Goal: Task Accomplishment & Management: Manage account settings

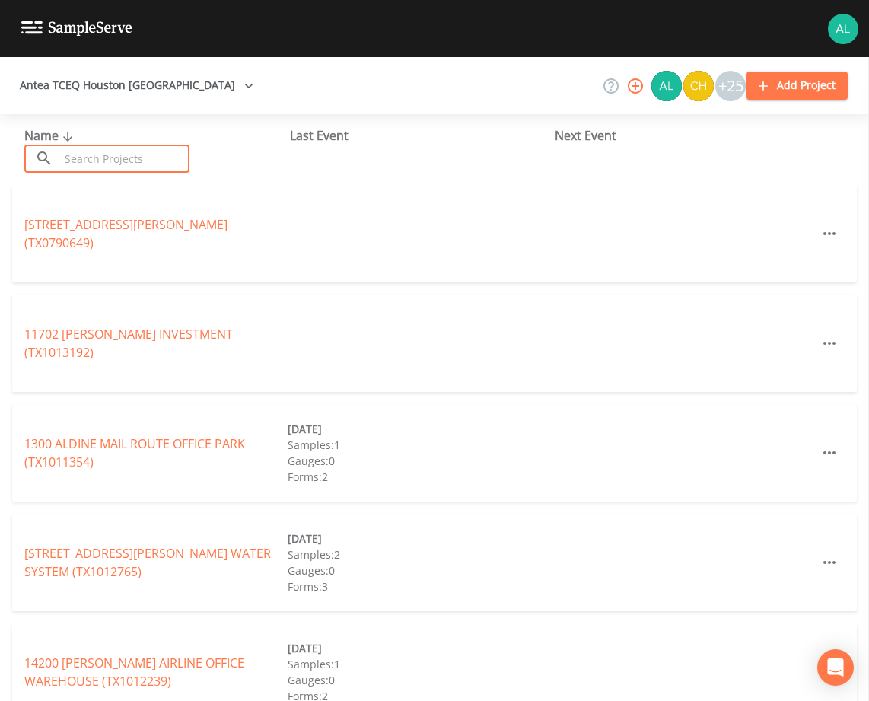
click at [122, 160] on input "text" at bounding box center [124, 159] width 130 height 28
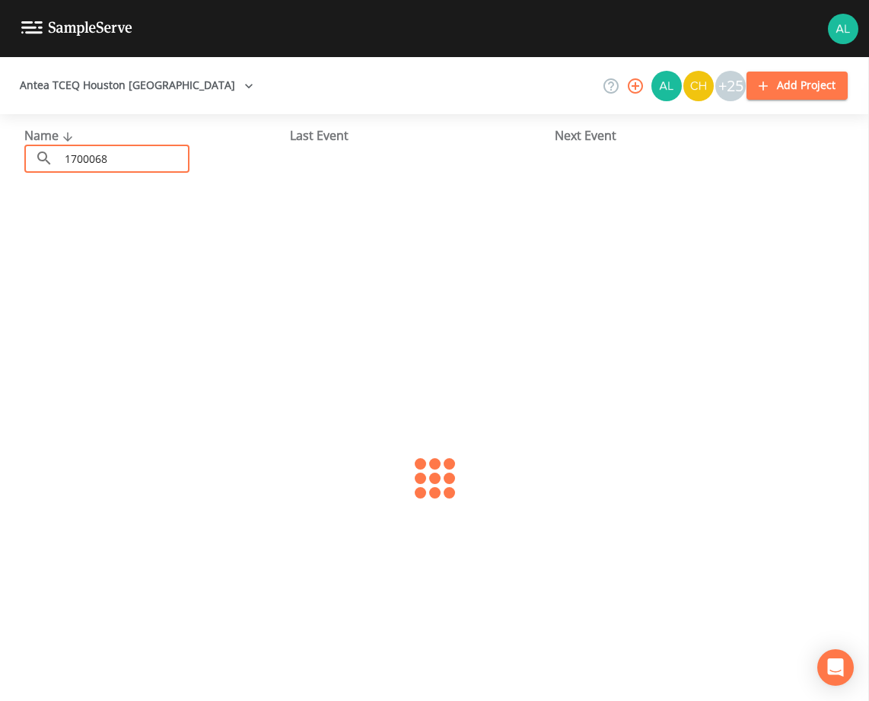
type input "1700068"
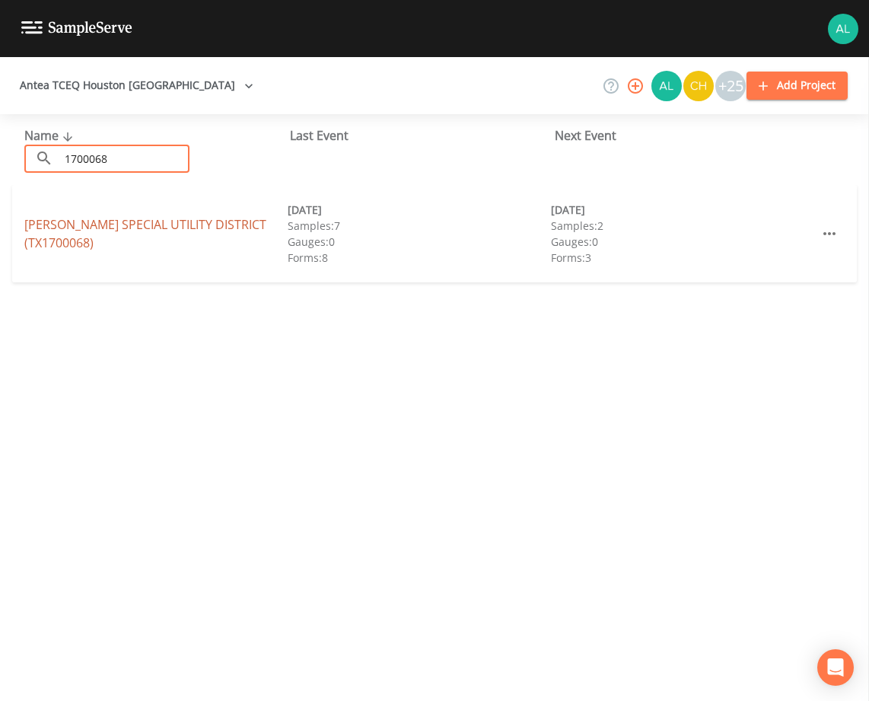
click at [62, 224] on link "[PERSON_NAME] SPECIAL UTILITY DISTRICT (TX1700068)" at bounding box center [145, 233] width 242 height 35
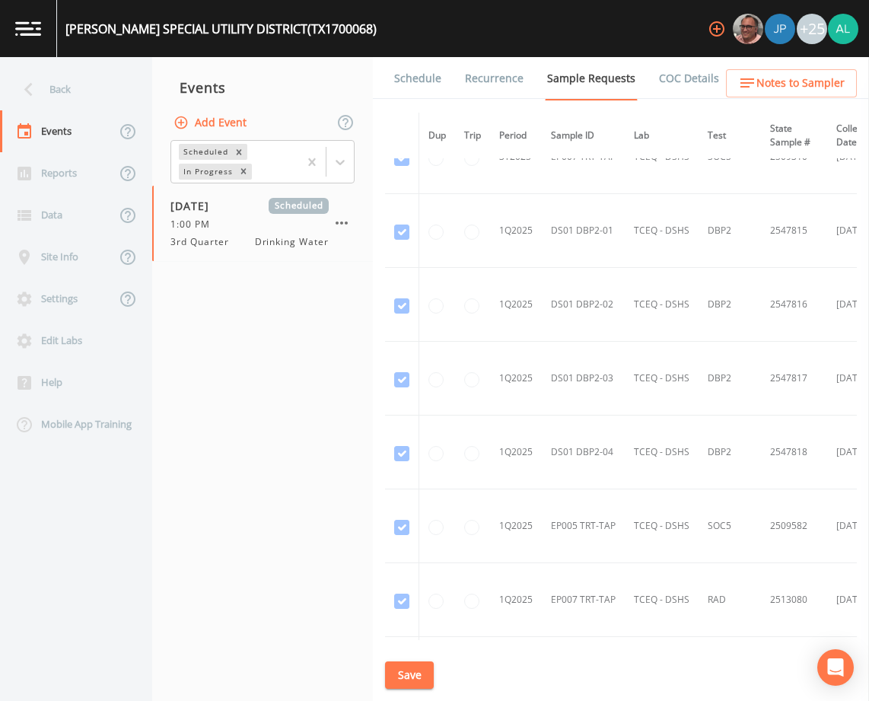
scroll to position [4640, 0]
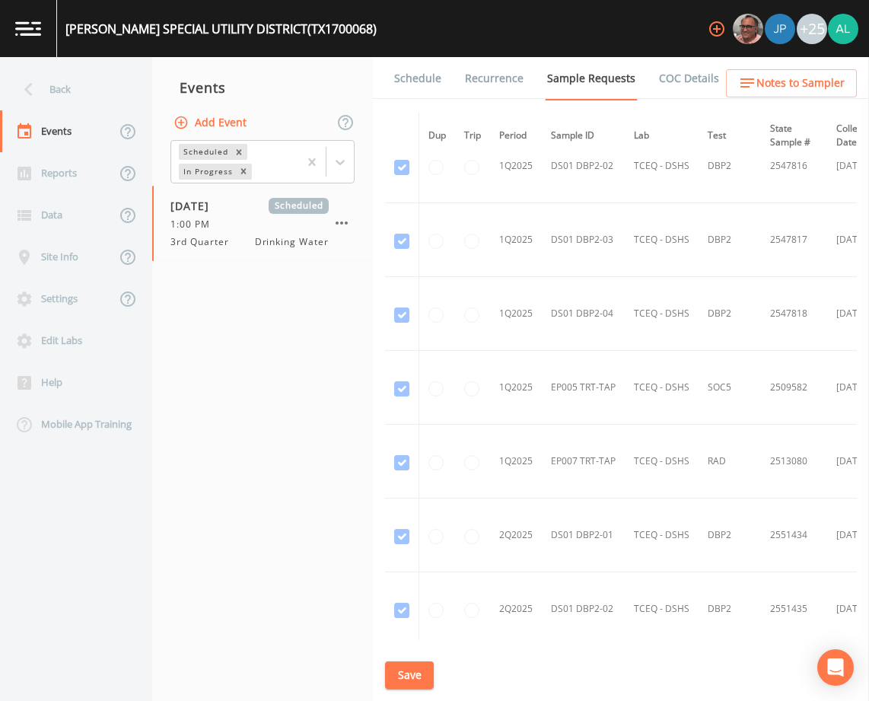
click at [420, 664] on button "Save" at bounding box center [409, 675] width 49 height 28
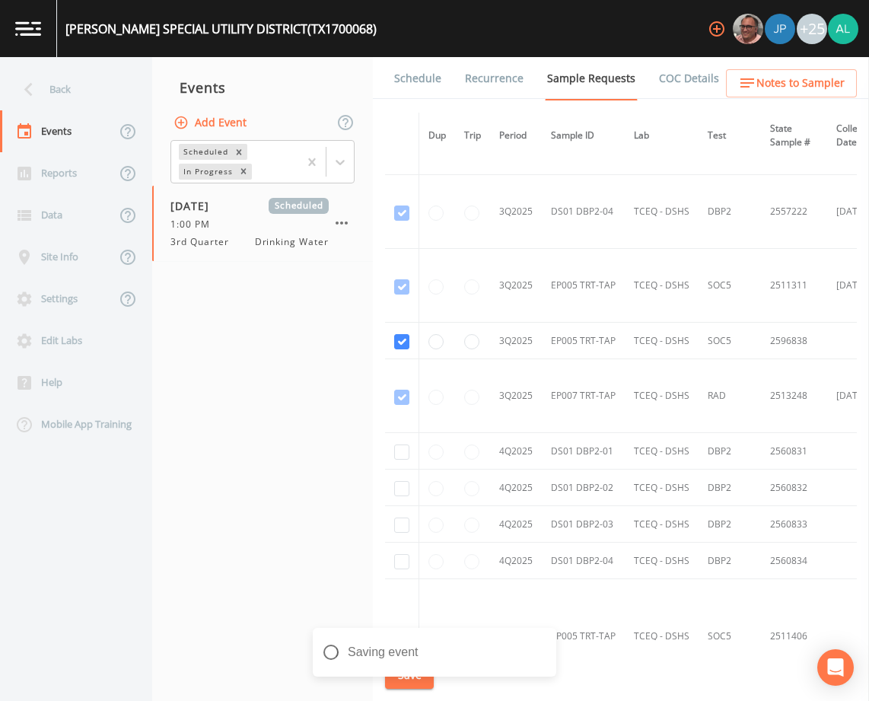
scroll to position [5843, 0]
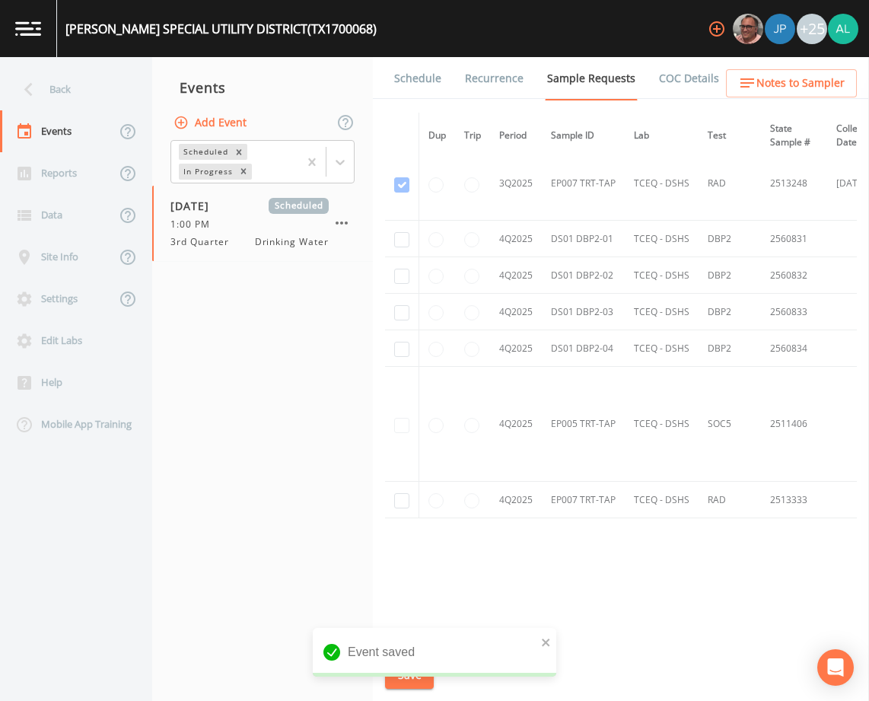
click at [422, 78] on link "Schedule" at bounding box center [418, 78] width 52 height 43
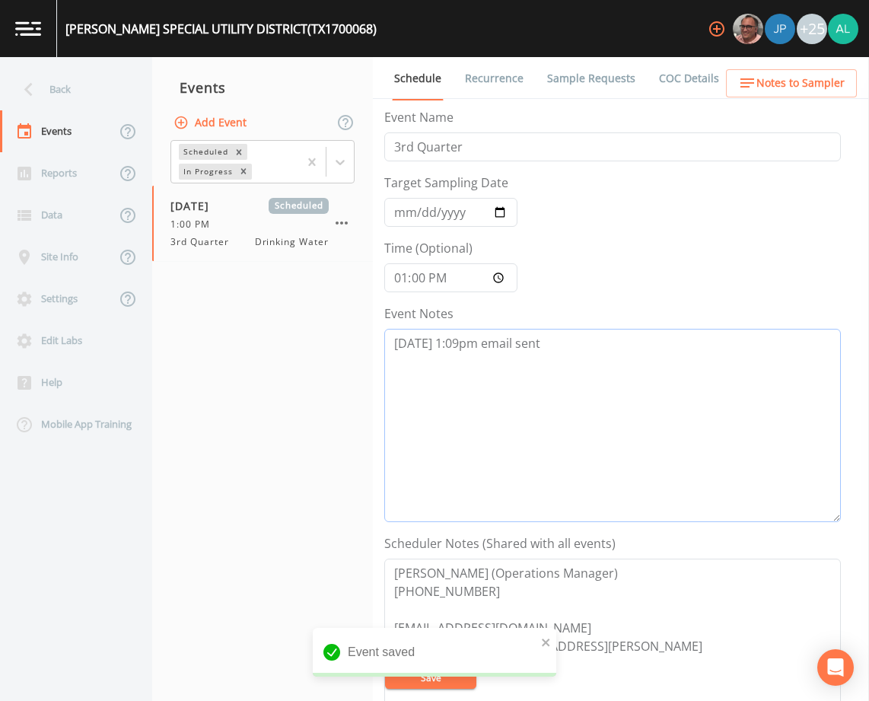
click at [562, 352] on textarea "[DATE] 1:09pm email sent" at bounding box center [612, 425] width 456 height 193
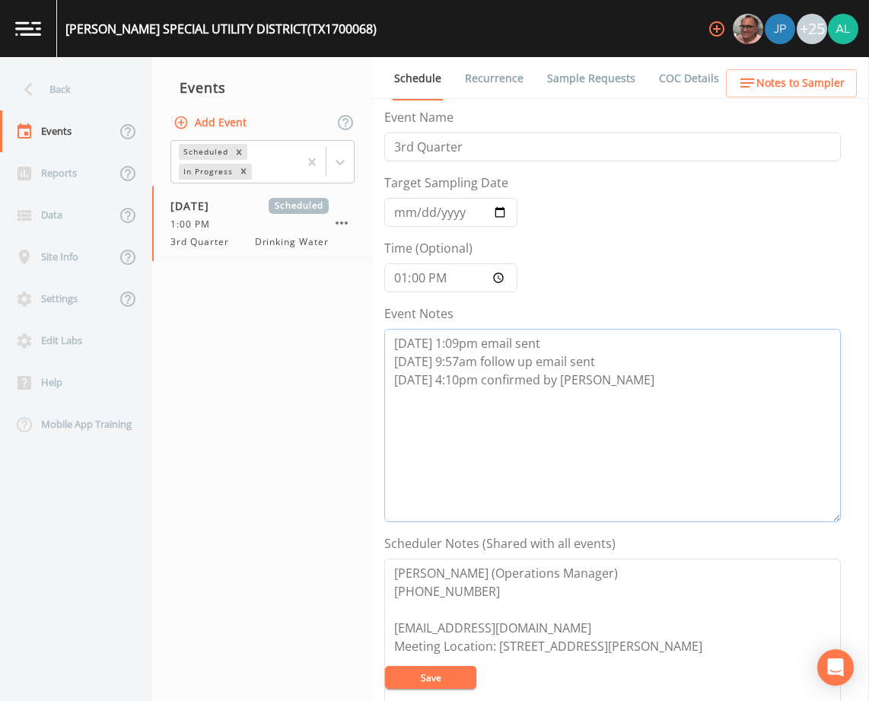
type textarea "[DATE] 1:09pm email sent [DATE] 9:57am follow up email sent [DATE] 4:10pm confi…"
click at [463, 682] on button "Save" at bounding box center [430, 677] width 91 height 23
click at [639, 388] on textarea "[DATE] 1:09pm email sent [DATE] 9:57am follow up email sent [DATE] 4:10pm confi…" at bounding box center [612, 425] width 456 height 193
click at [456, 672] on button "Save" at bounding box center [430, 677] width 91 height 23
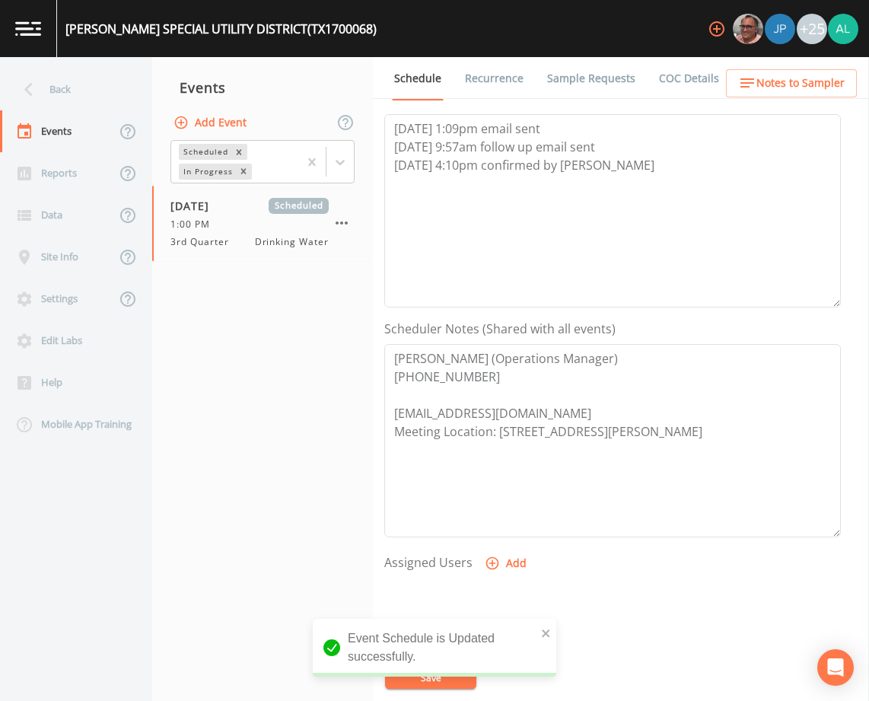
scroll to position [228, 0]
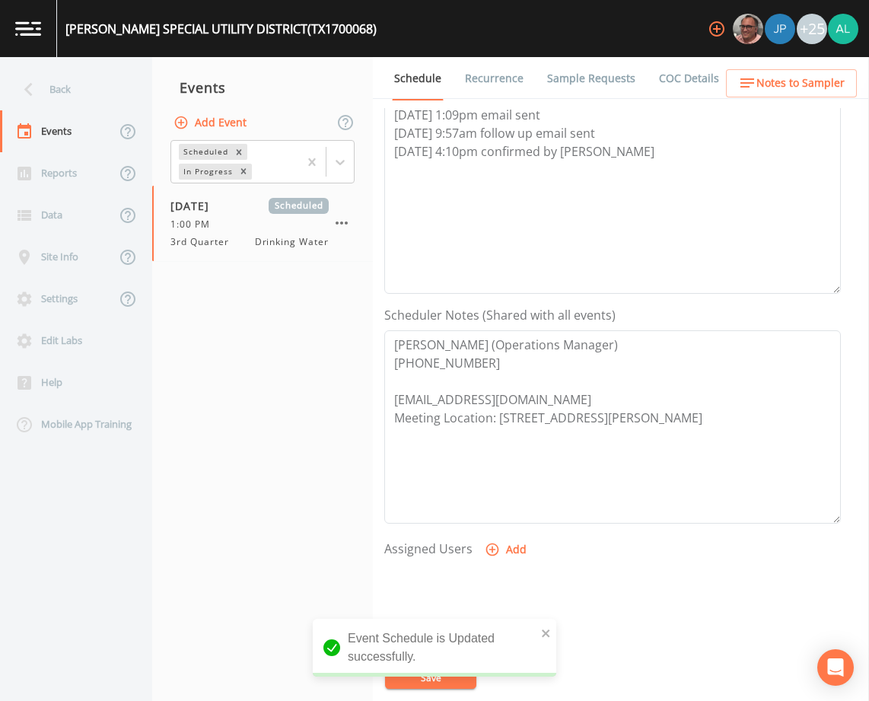
click at [509, 545] on button "Add" at bounding box center [506, 549] width 51 height 28
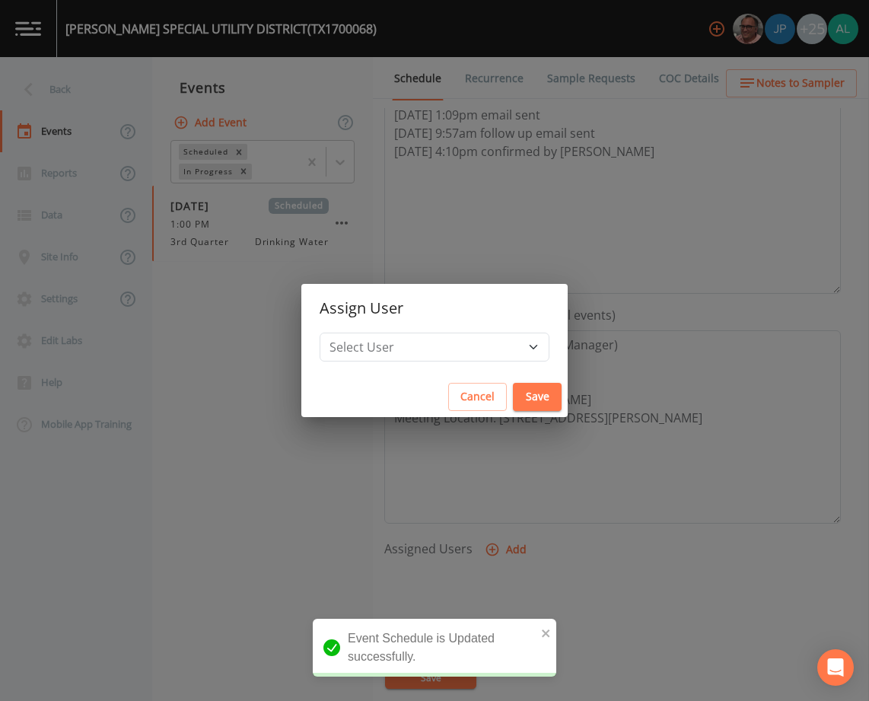
click at [425, 323] on h2 "Assign User" at bounding box center [434, 308] width 266 height 49
click at [420, 337] on select "Select User [PERSON_NAME] [PERSON_NAME] [PERSON_NAME] [PERSON_NAME] [PERSON_NAM…" at bounding box center [434, 346] width 230 height 29
select select "1051c3a1-6c84-4a22-a0dd-c999b59f2b39"
click at [354, 332] on select "Select User [PERSON_NAME] [PERSON_NAME] [PERSON_NAME] [PERSON_NAME] [PERSON_NAM…" at bounding box center [434, 346] width 230 height 29
click at [513, 392] on button "Save" at bounding box center [537, 397] width 49 height 28
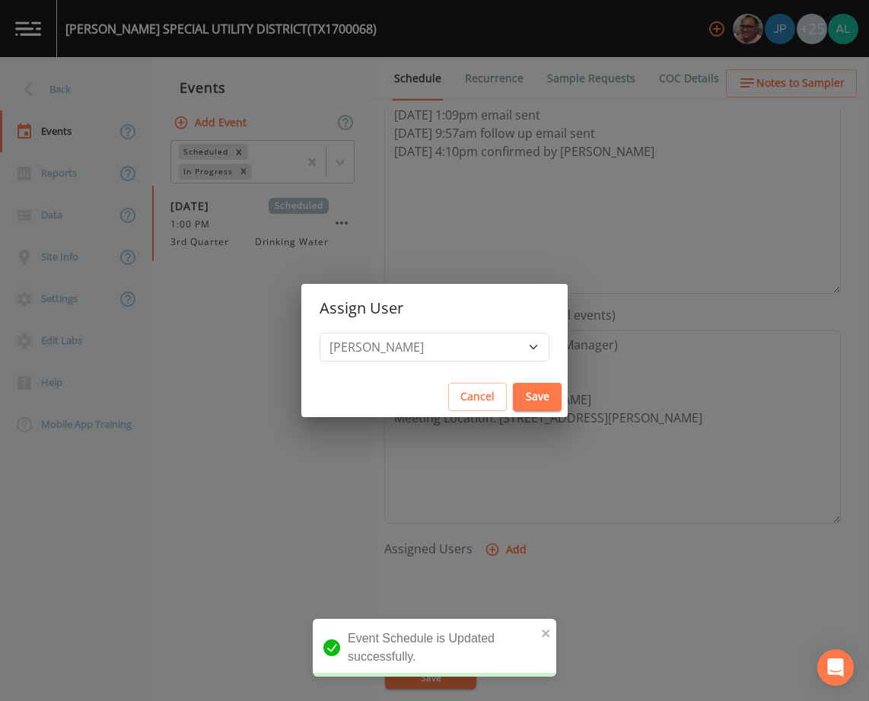
select select
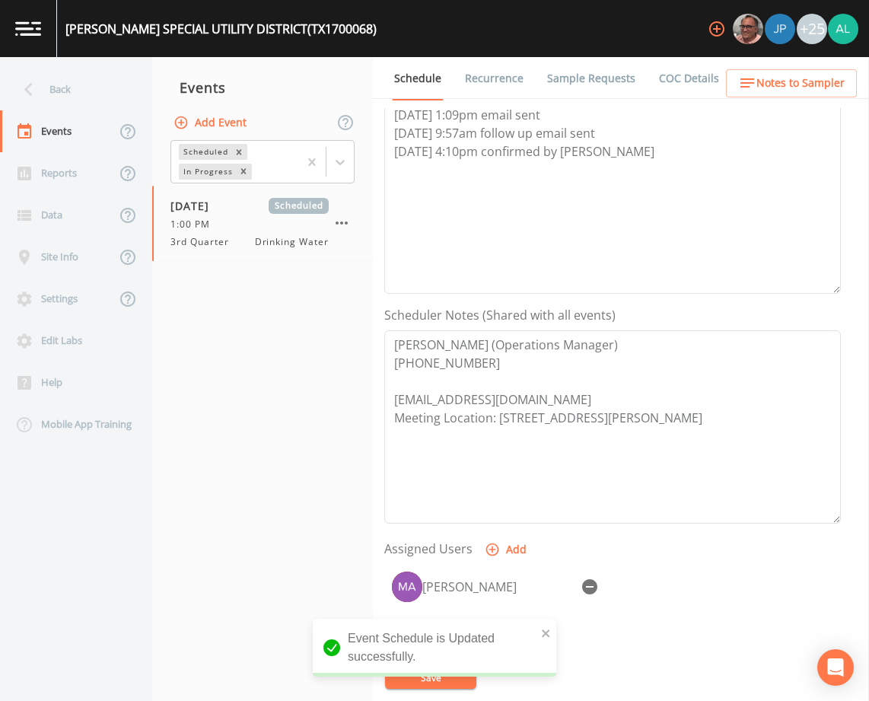
click at [551, 634] on div "Event Schedule is Updated successfully." at bounding box center [434, 647] width 243 height 58
click at [544, 634] on icon "close" at bounding box center [546, 633] width 8 height 8
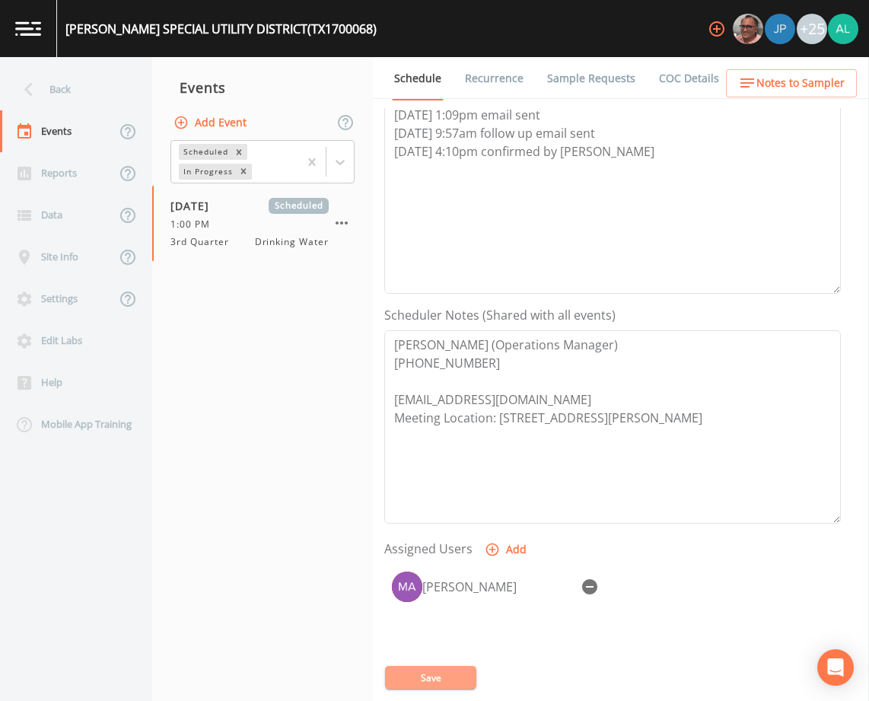
click at [462, 667] on button "Save" at bounding box center [430, 677] width 91 height 23
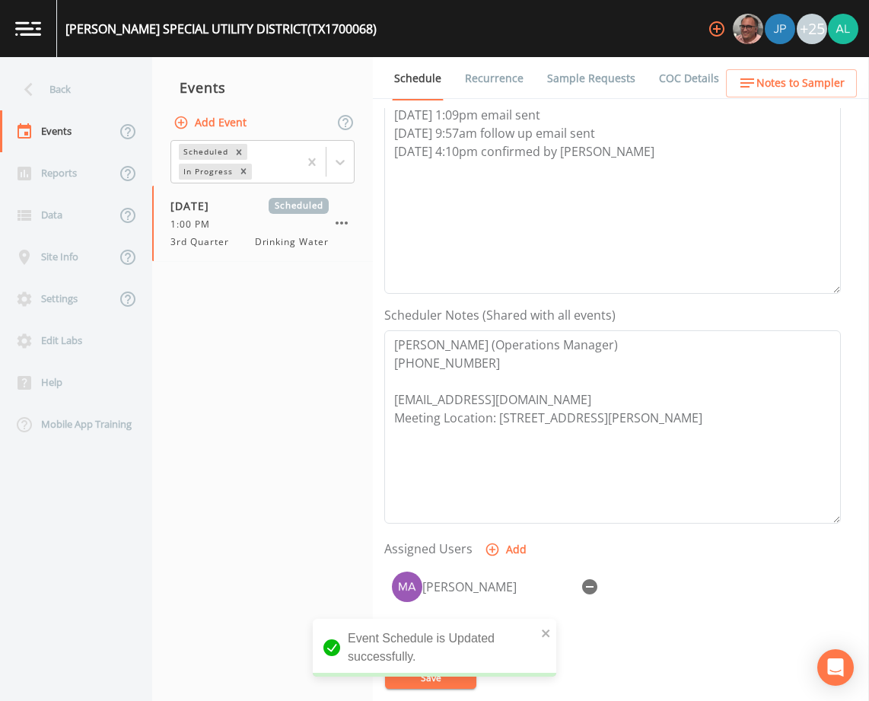
click at [828, 94] on button "Notes to Sampler" at bounding box center [791, 83] width 131 height 28
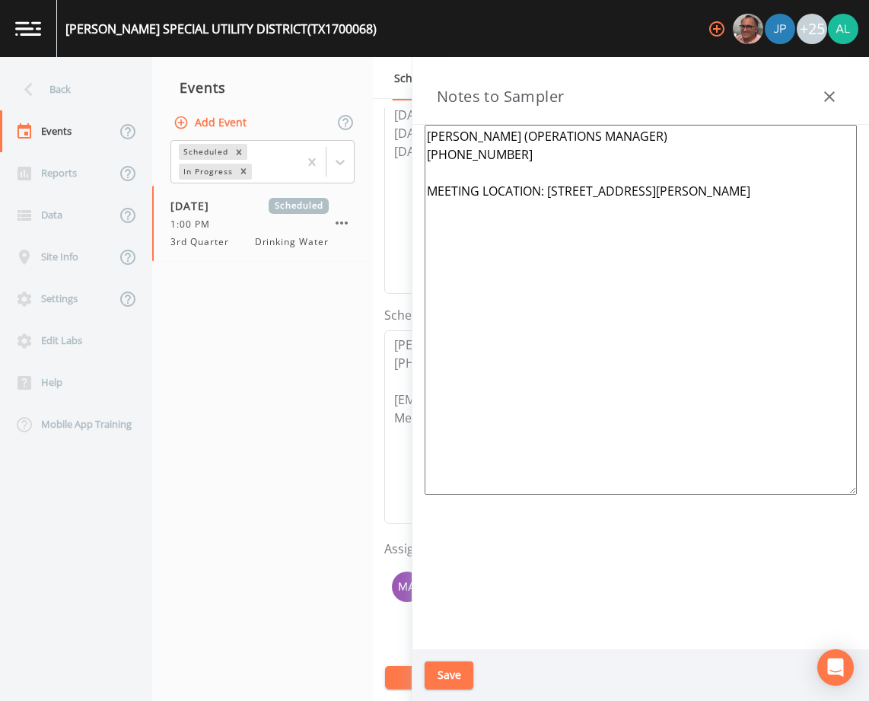
click at [53, 104] on div "Back" at bounding box center [68, 89] width 137 height 42
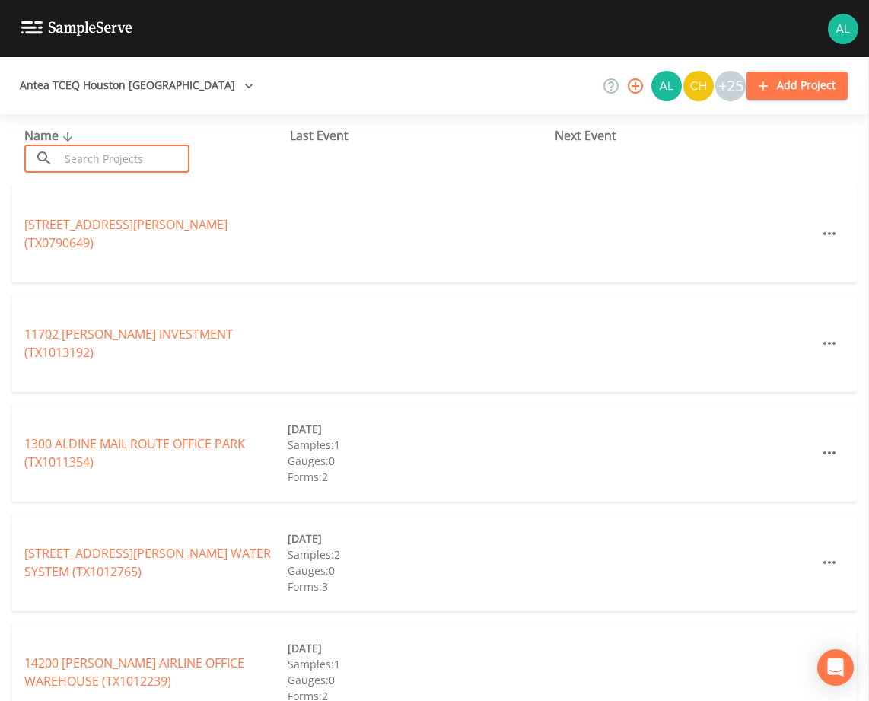
click at [62, 157] on input "text" at bounding box center [124, 159] width 130 height 28
type input "0"
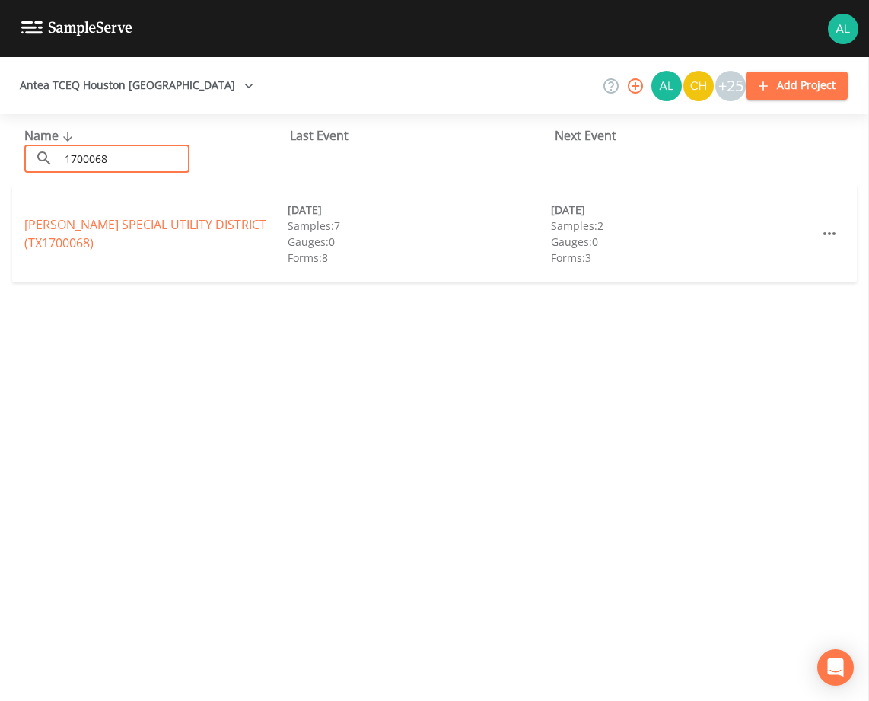
type input "1700068"
click at [86, 230] on link "[PERSON_NAME] SPECIAL UTILITY DISTRICT (TX1700068)" at bounding box center [145, 233] width 242 height 35
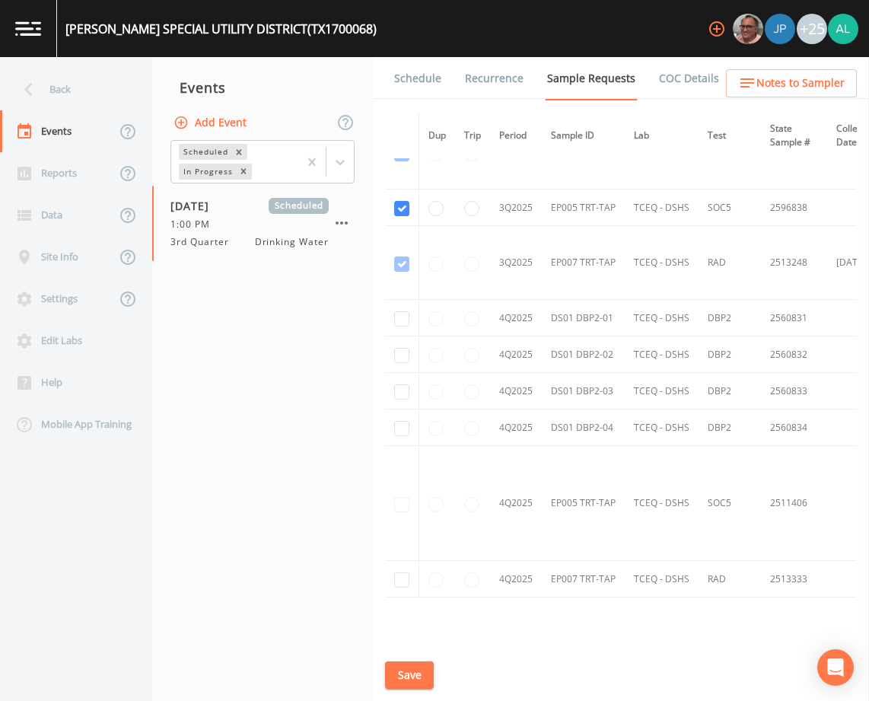
scroll to position [5843, 0]
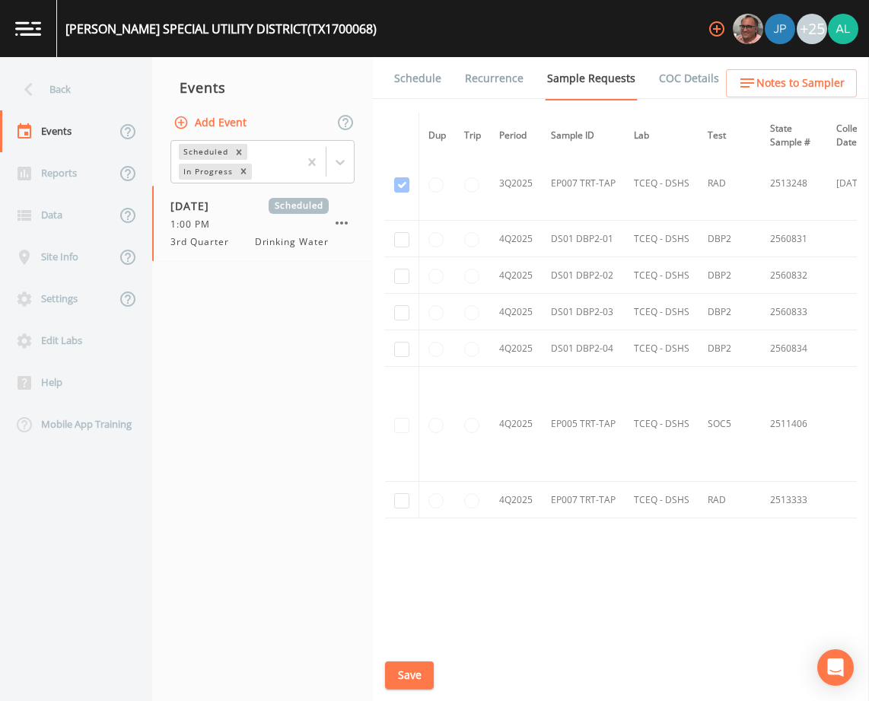
click at [415, 72] on link "Schedule" at bounding box center [418, 78] width 52 height 43
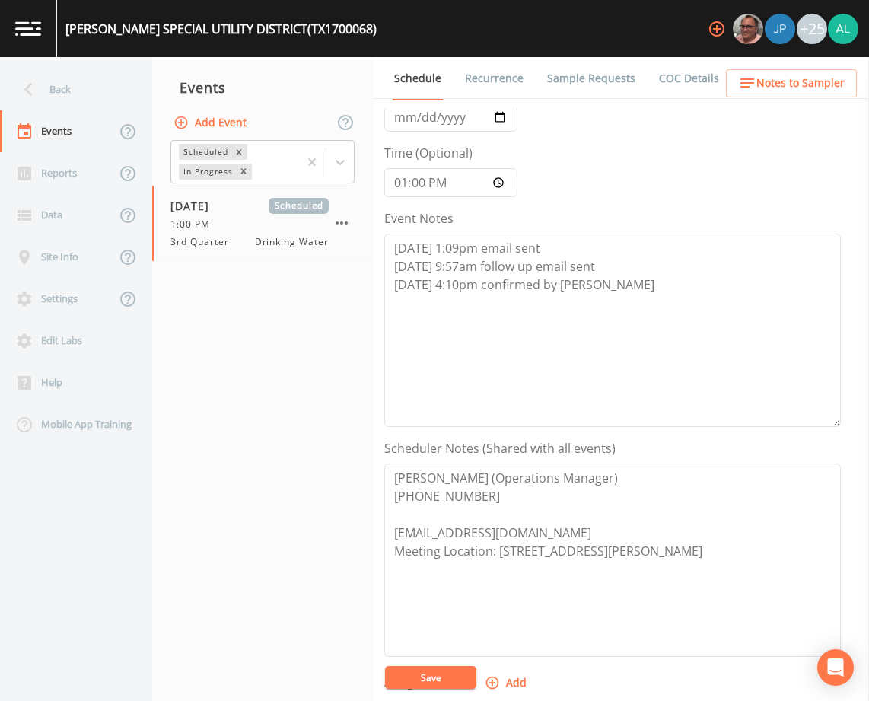
scroll to position [373, 0]
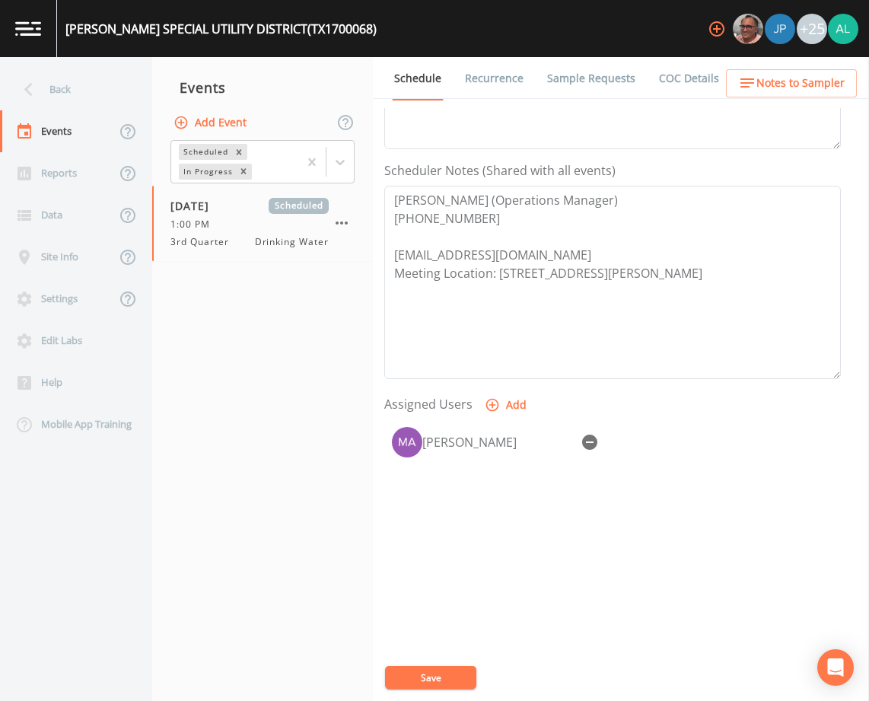
click at [828, 80] on span "Notes to Sampler" at bounding box center [800, 83] width 88 height 19
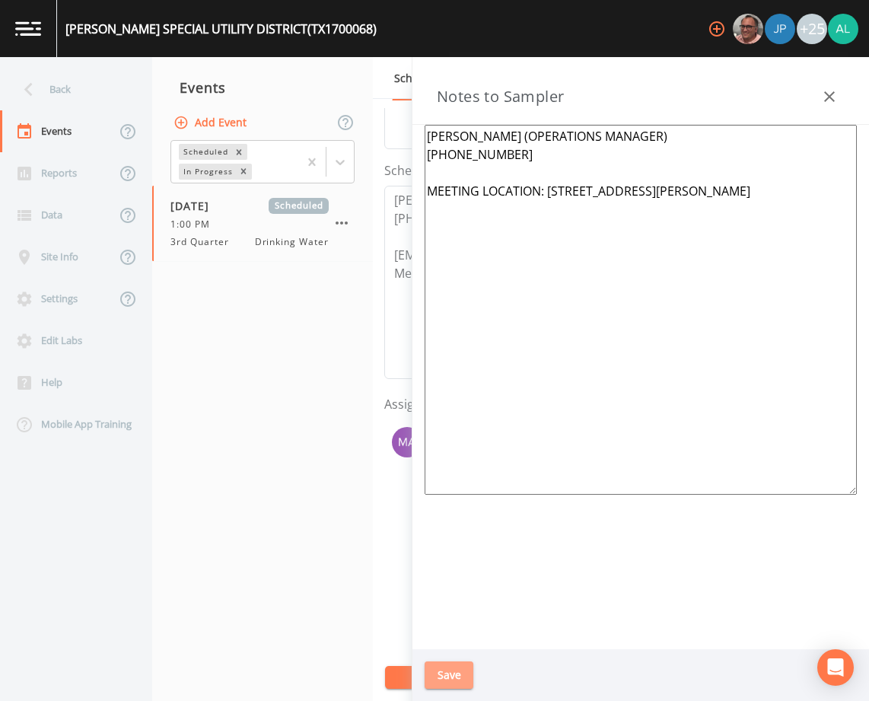
click at [443, 674] on button "Save" at bounding box center [448, 675] width 49 height 28
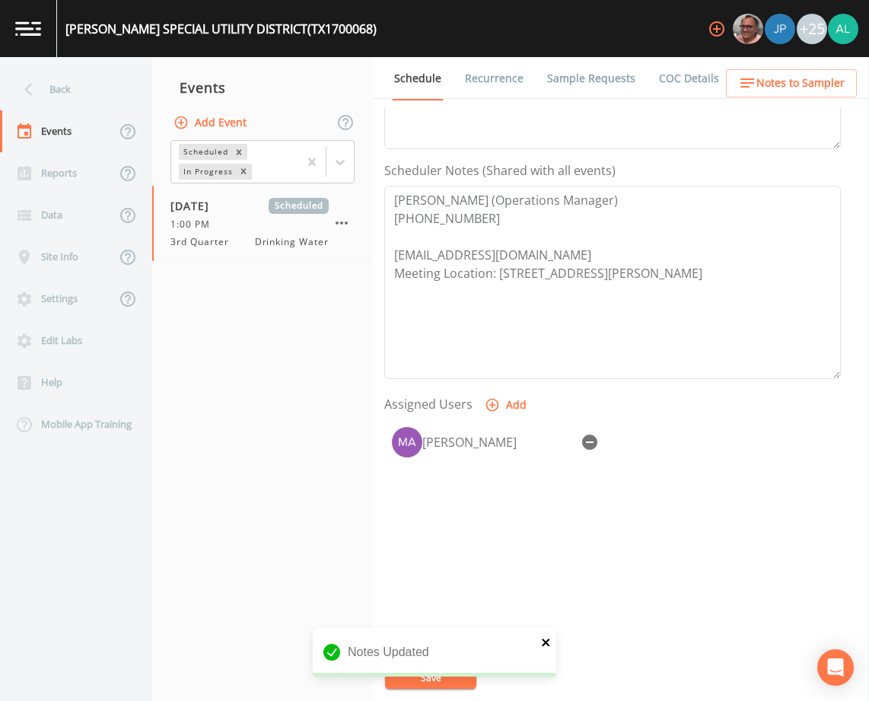
click at [548, 637] on icon "close" at bounding box center [546, 642] width 11 height 12
click at [470, 680] on button "Save" at bounding box center [430, 677] width 91 height 23
click at [84, 78] on div "Back" at bounding box center [68, 89] width 137 height 42
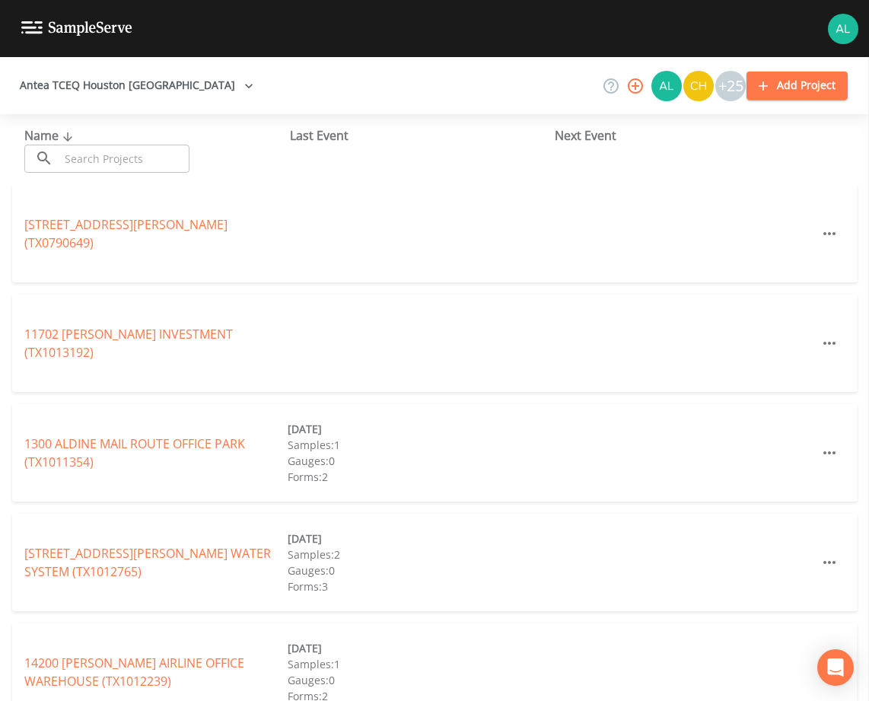
click at [144, 145] on input "text" at bounding box center [124, 159] width 130 height 28
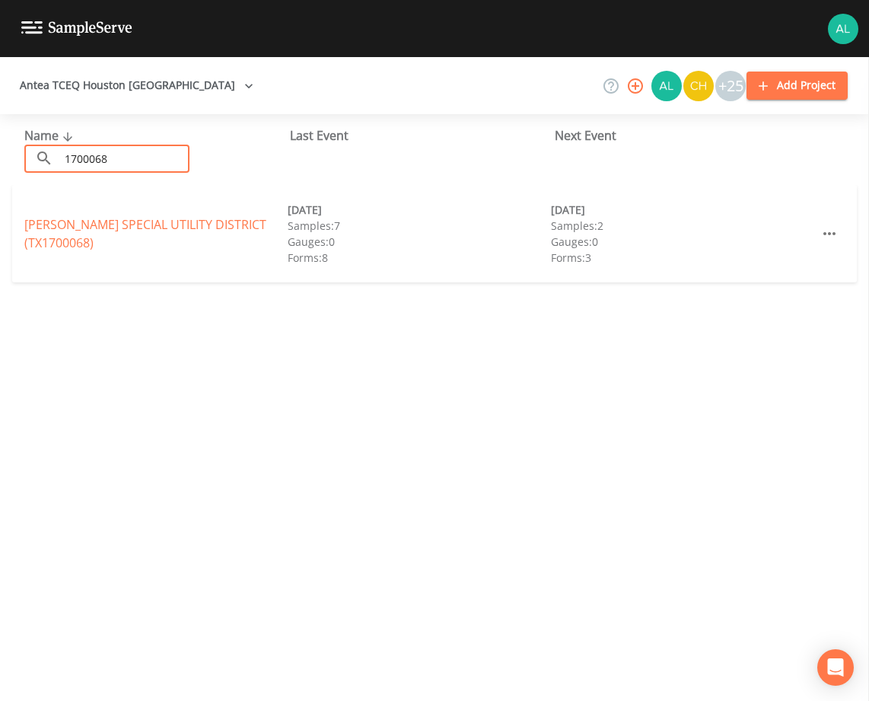
type input "1700068"
click at [133, 227] on link "[PERSON_NAME] SPECIAL UTILITY DISTRICT (TX1700068)" at bounding box center [145, 233] width 242 height 35
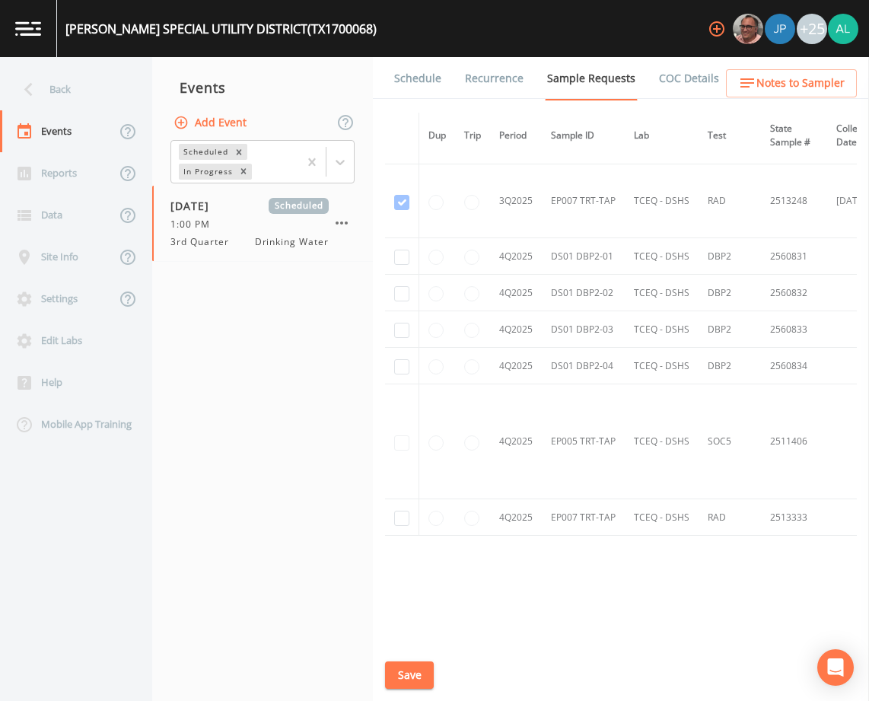
scroll to position [5843, 0]
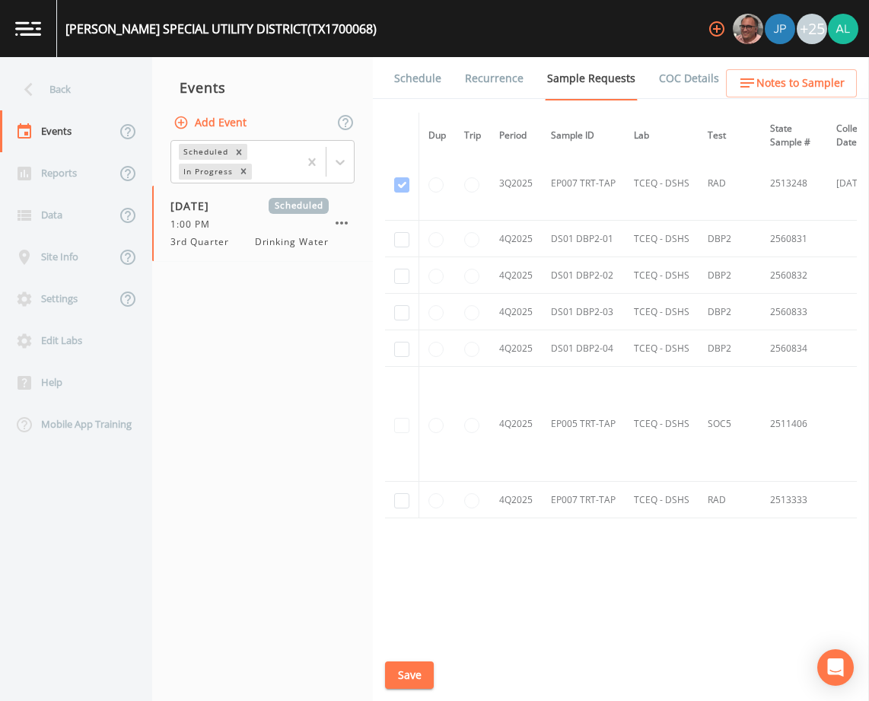
click at [408, 83] on link "Schedule" at bounding box center [418, 78] width 52 height 43
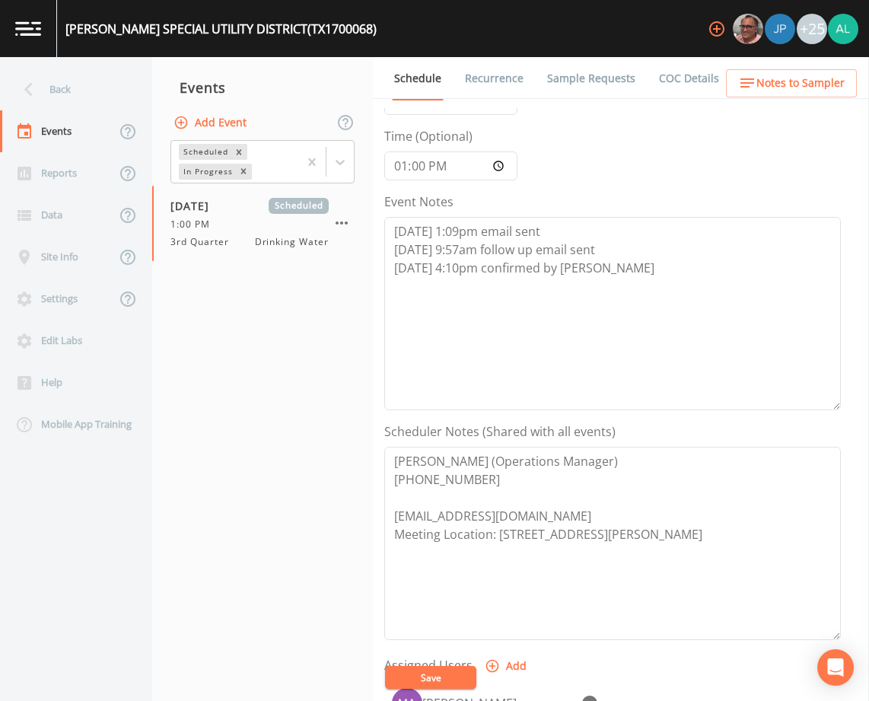
scroll to position [373, 0]
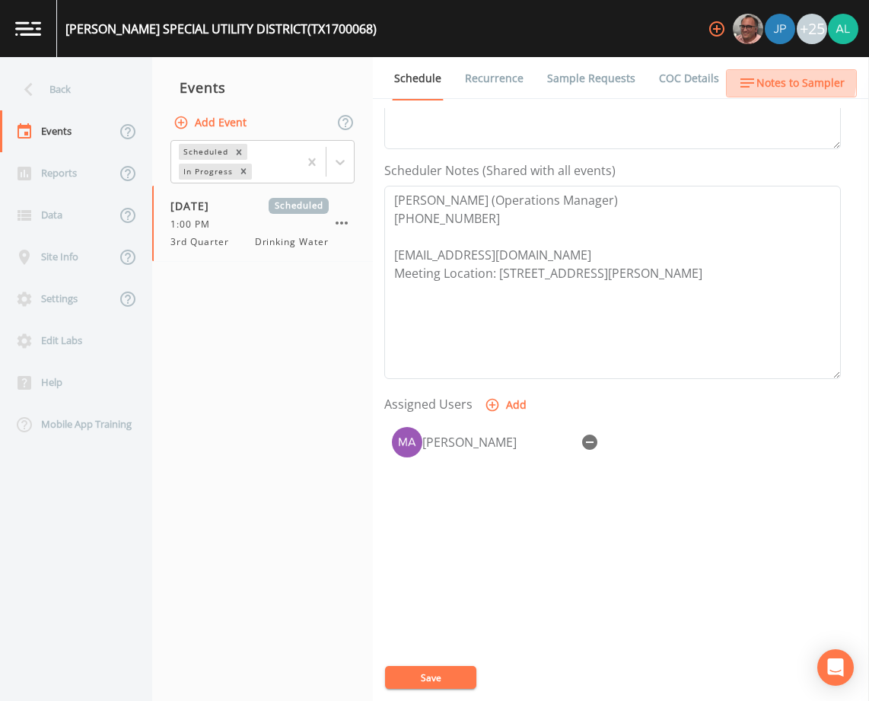
click at [732, 73] on button "Notes to Sampler" at bounding box center [791, 83] width 131 height 28
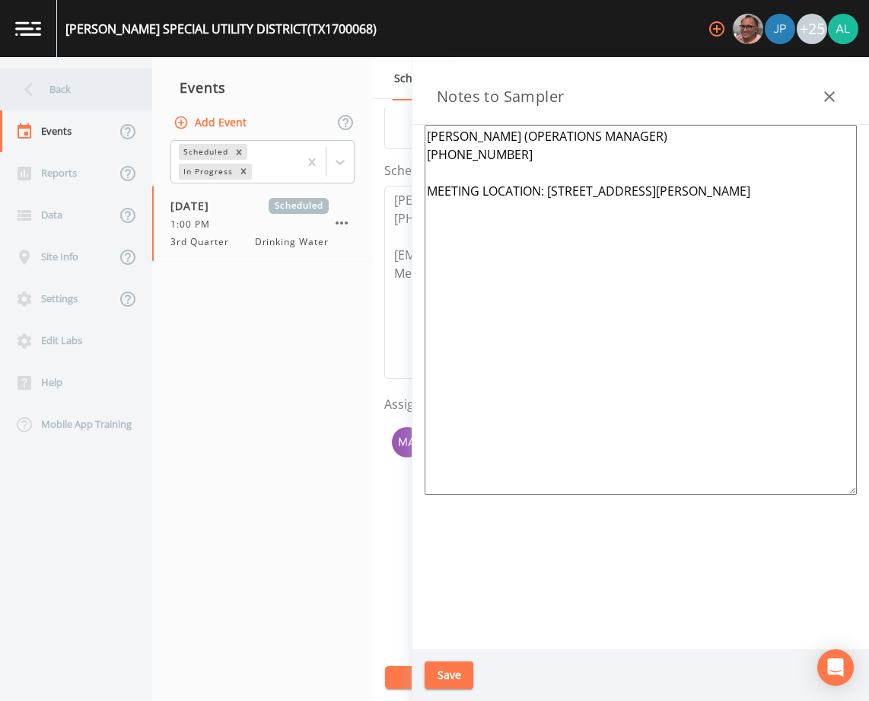
click at [107, 84] on div "Back" at bounding box center [68, 89] width 137 height 42
